Goal: Task Accomplishment & Management: Use online tool/utility

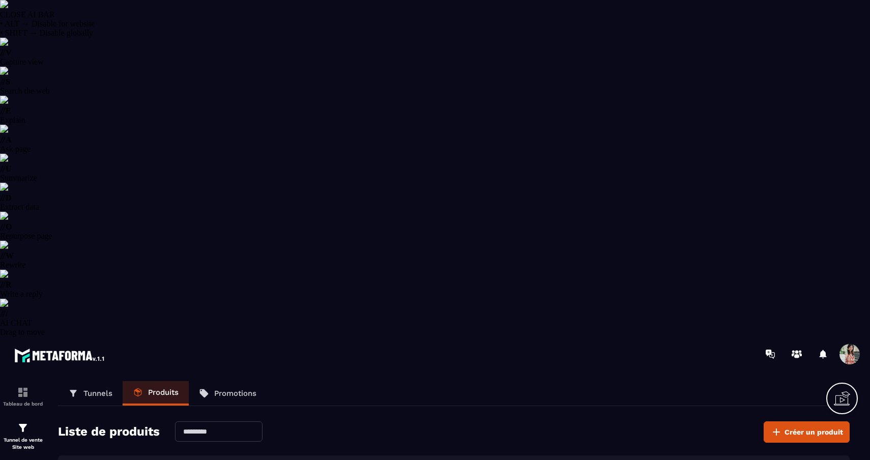
select select "******"
click at [856, 337] on div at bounding box center [495, 354] width 751 height 34
click at [853, 344] on span at bounding box center [850, 354] width 20 height 20
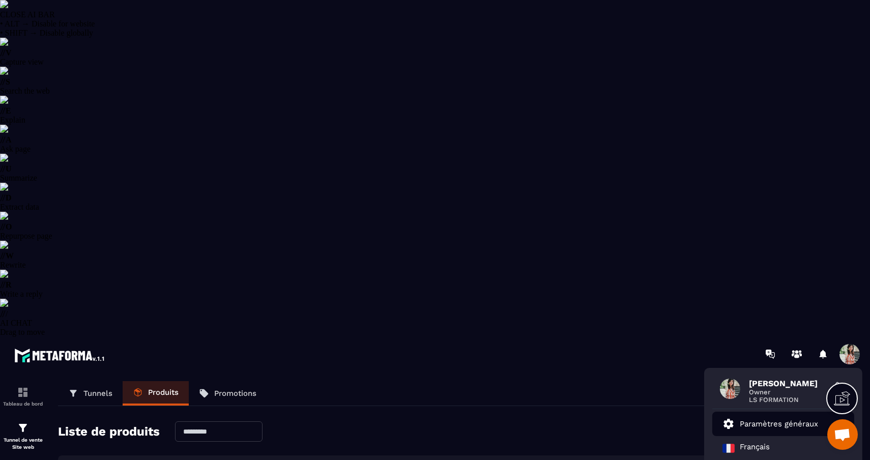
click at [817, 419] on p "Paramètres généraux" at bounding box center [779, 423] width 78 height 9
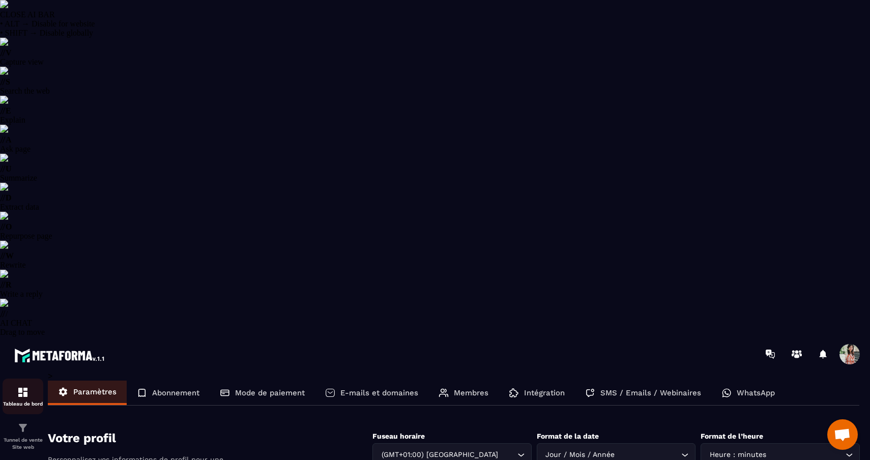
click at [25, 386] on img at bounding box center [23, 392] width 12 height 12
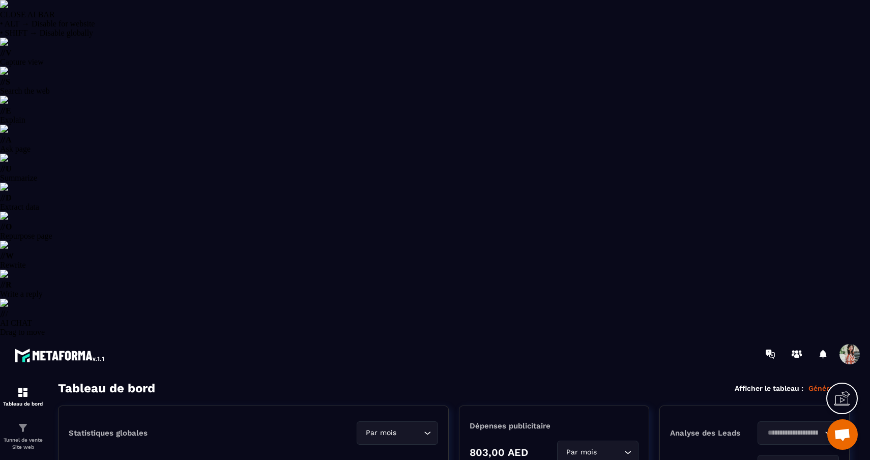
click at [822, 384] on p "Général" at bounding box center [829, 388] width 41 height 9
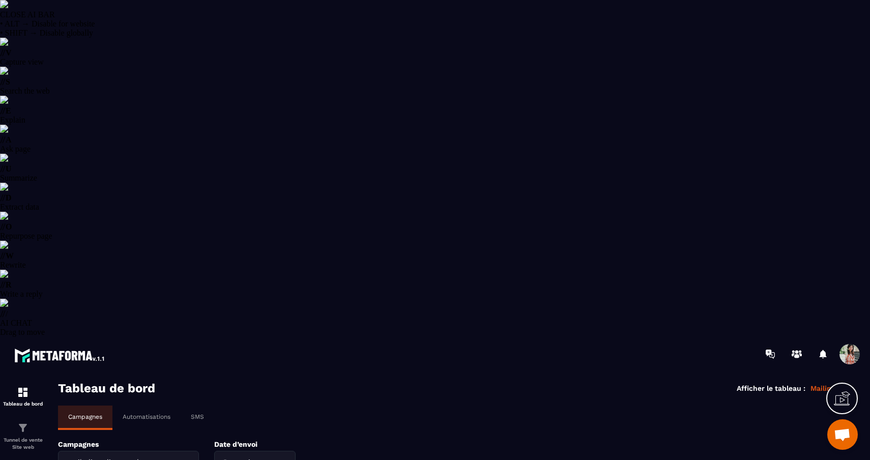
click at [148, 451] on div "mail client licence de marque Loading..." at bounding box center [128, 462] width 141 height 23
click at [247, 451] on div "Par mois Loading..." at bounding box center [240, 462] width 81 height 23
click at [313, 406] on div "Campagnes Automatisations SMS" at bounding box center [454, 418] width 792 height 24
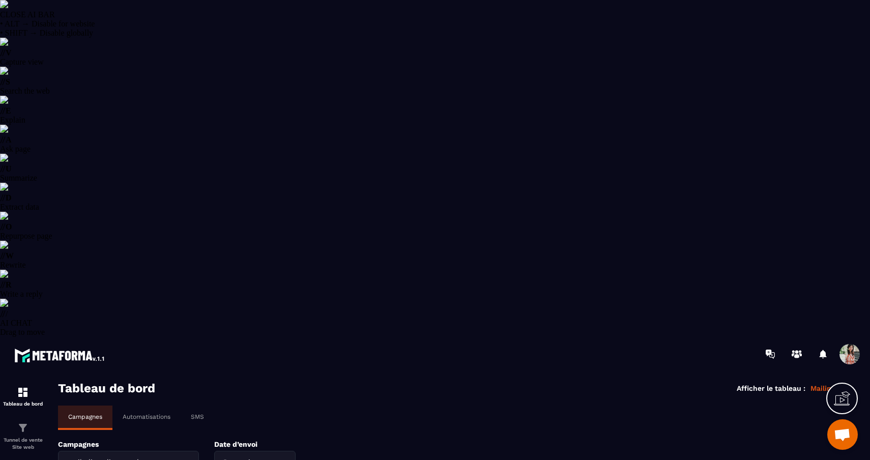
click at [157, 406] on div "Automatisations" at bounding box center [146, 417] width 68 height 22
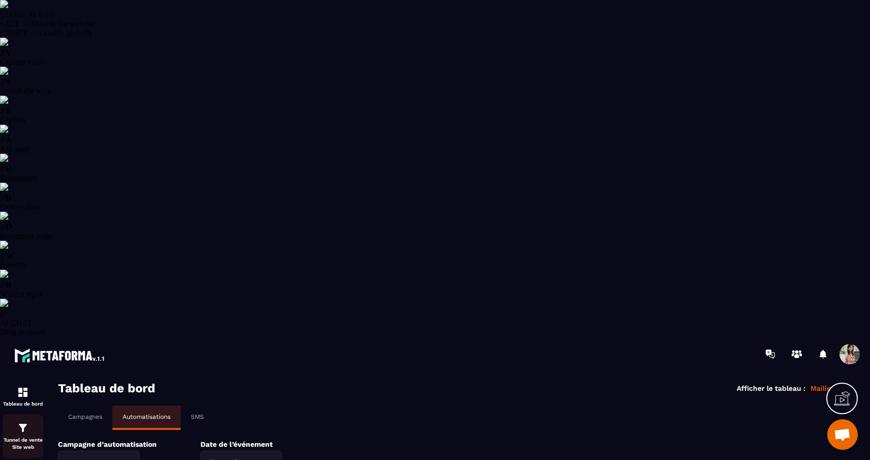
click at [22, 422] on div "Tunnel de vente Site web" at bounding box center [23, 436] width 41 height 29
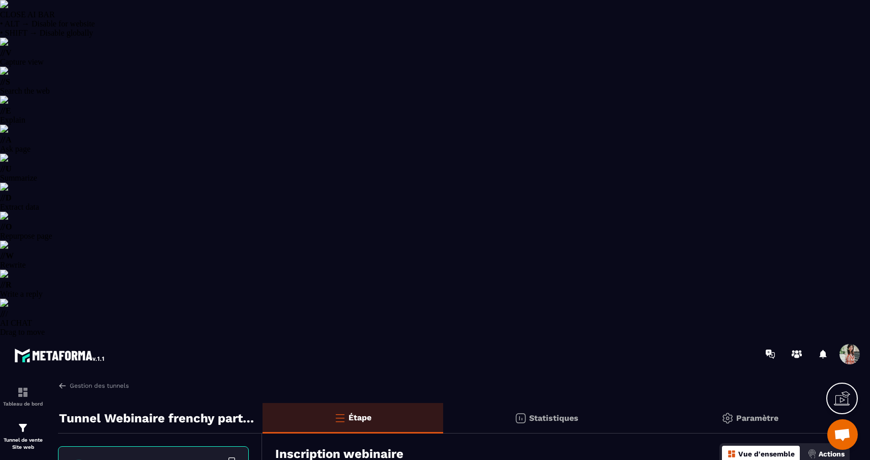
drag, startPoint x: 648, startPoint y: 153, endPoint x: 370, endPoint y: 153, distance: 277.8
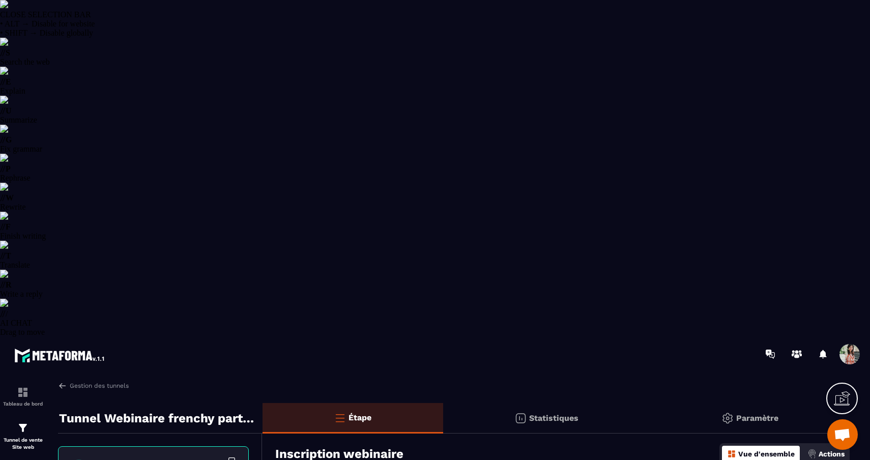
type textarea "**********"
copy link "[URL][DOMAIN_NAME]"
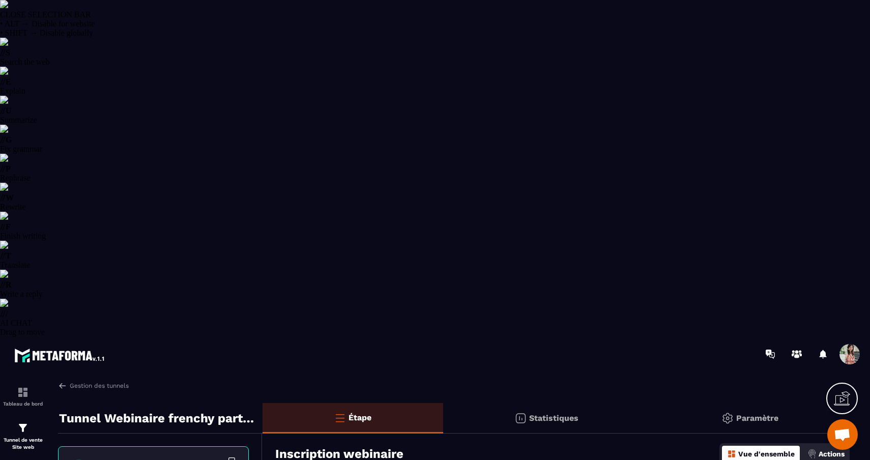
drag, startPoint x: 623, startPoint y: 146, endPoint x: 668, endPoint y: 151, distance: 45.1
copy link "[URL][DOMAIN_NAME]"
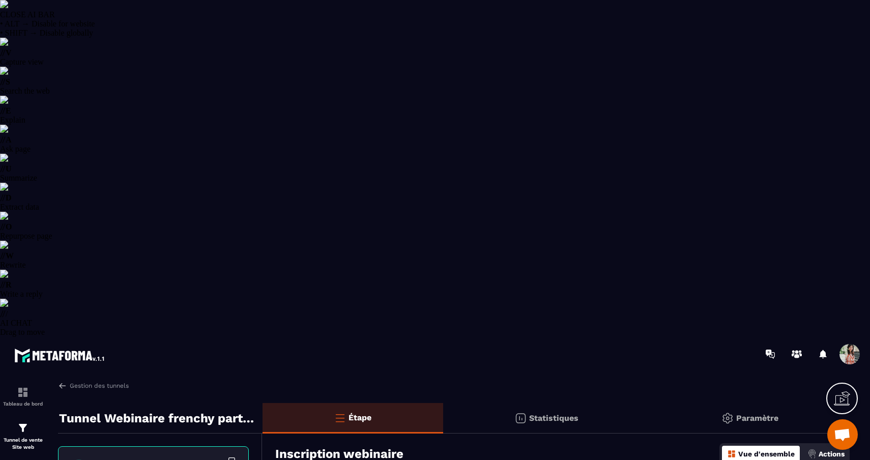
drag, startPoint x: 636, startPoint y: 153, endPoint x: 366, endPoint y: 153, distance: 269.2
copy link "[URL][DOMAIN_NAME]"
